Goal: Information Seeking & Learning: Find contact information

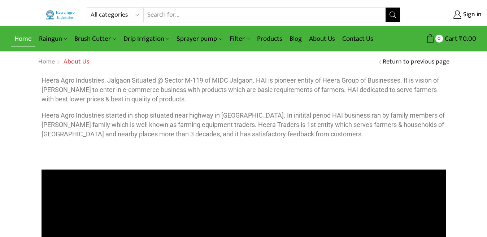
click at [23, 40] on link "Home" at bounding box center [23, 38] width 25 height 17
click at [363, 39] on link "Contact Us" at bounding box center [358, 38] width 38 height 17
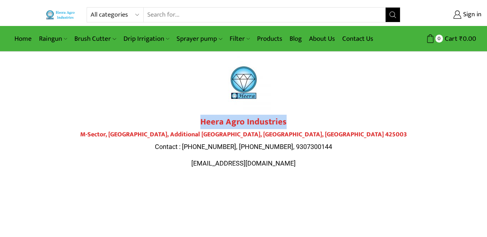
drag, startPoint x: 201, startPoint y: 121, endPoint x: 289, endPoint y: 125, distance: 88.5
click at [289, 125] on h2 "Heera Agro Industries" at bounding box center [244, 122] width 404 height 10
copy strong "Heera Agro Industries"
click at [260, 135] on h4 "M-Sector, Patil Nagar, Additional MIDC, Jalgaon, Maharashtra 425003" at bounding box center [244, 135] width 404 height 8
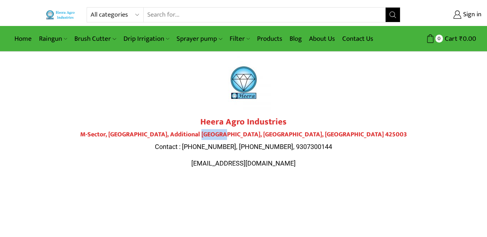
click at [260, 135] on h4 "M-Sector, Patil Nagar, Additional MIDC, Jalgaon, Maharashtra 425003" at bounding box center [244, 135] width 404 height 8
copy h4 "Jalgaon"
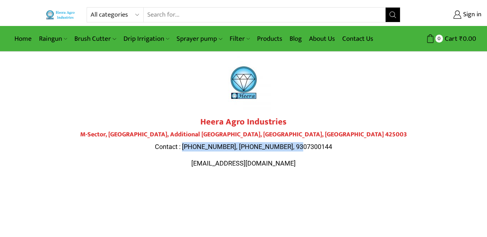
drag, startPoint x: 200, startPoint y: 147, endPoint x: 317, endPoint y: 149, distance: 116.9
click at [317, 149] on p "Contact : 9284000511, 9307300143, 9307300144" at bounding box center [244, 146] width 404 height 9
copy span "9284000511, 9307300143, 9307300144"
